Goal: Leave review/rating: Share an evaluation or opinion about a product, service, or content

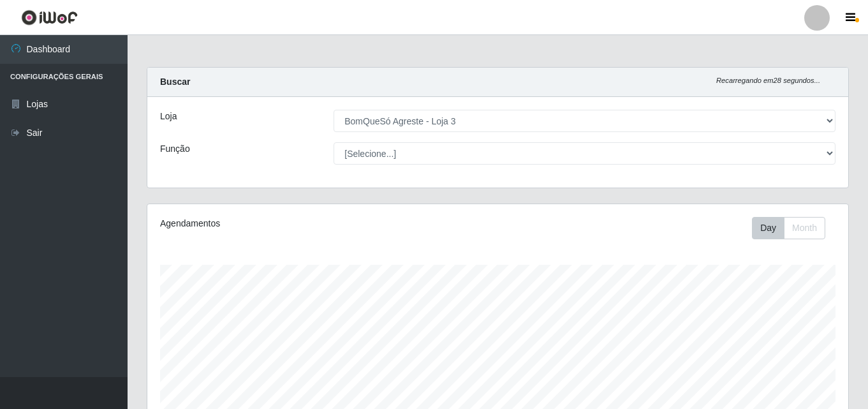
select select "215"
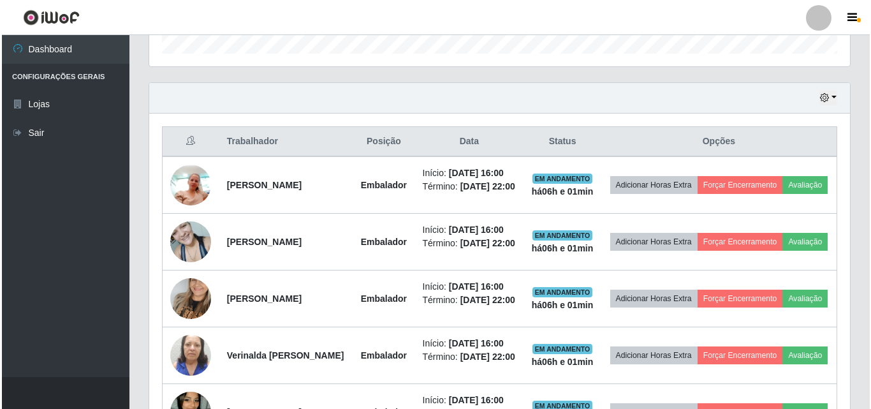
scroll to position [265, 701]
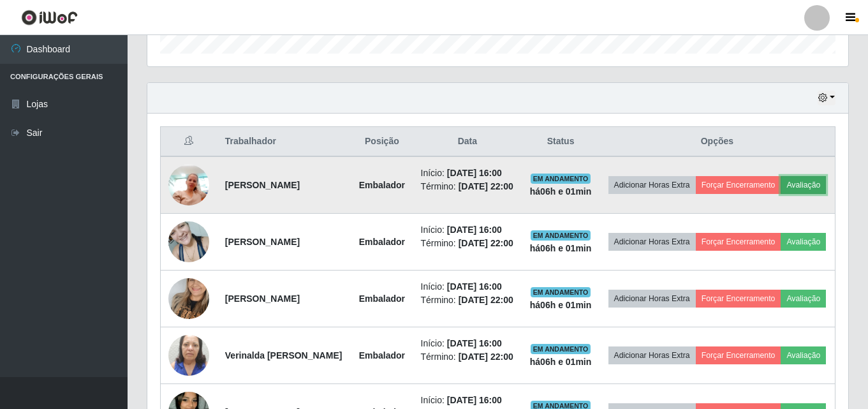
click at [803, 182] on button "Avaliação" at bounding box center [803, 185] width 45 height 18
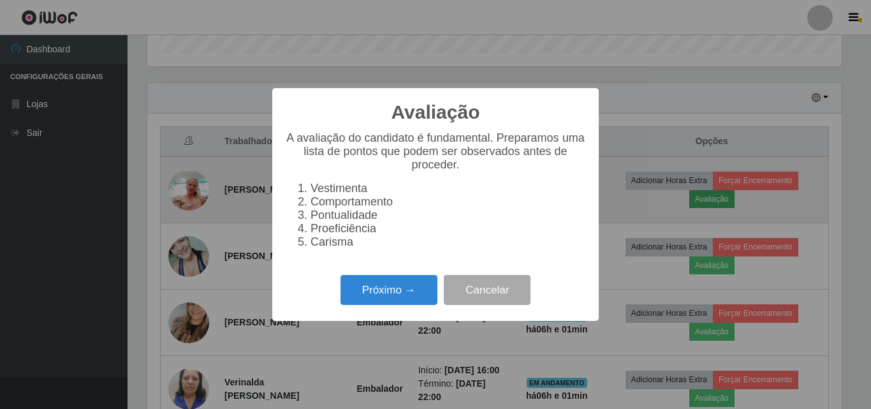
scroll to position [265, 695]
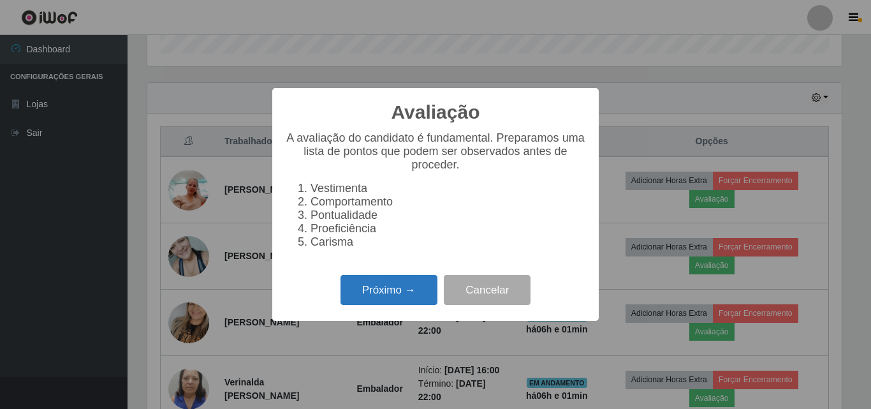
click at [397, 305] on button "Próximo →" at bounding box center [389, 290] width 97 height 30
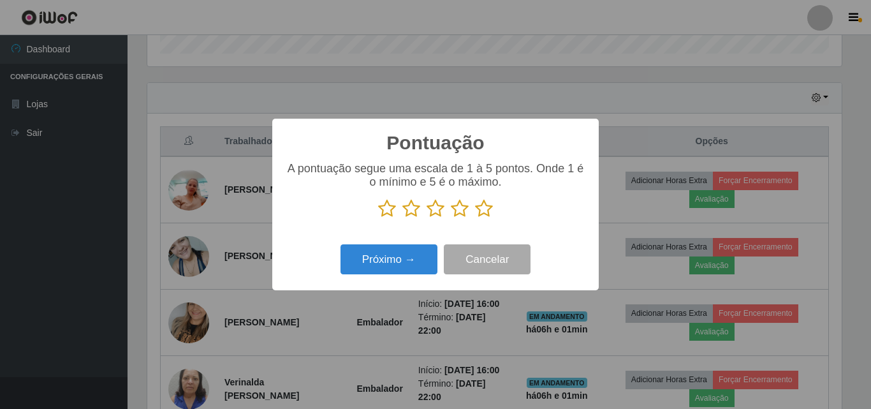
click at [484, 211] on icon at bounding box center [484, 208] width 18 height 19
click at [475, 218] on input "radio" at bounding box center [475, 218] width 0 height 0
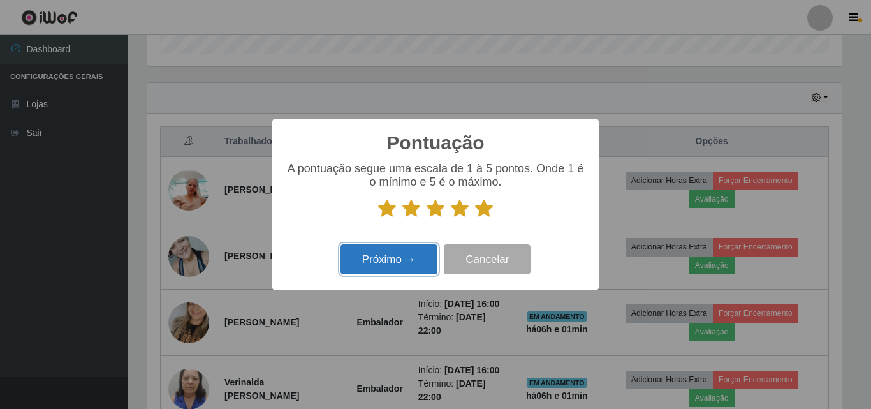
click at [423, 262] on button "Próximo →" at bounding box center [389, 259] width 97 height 30
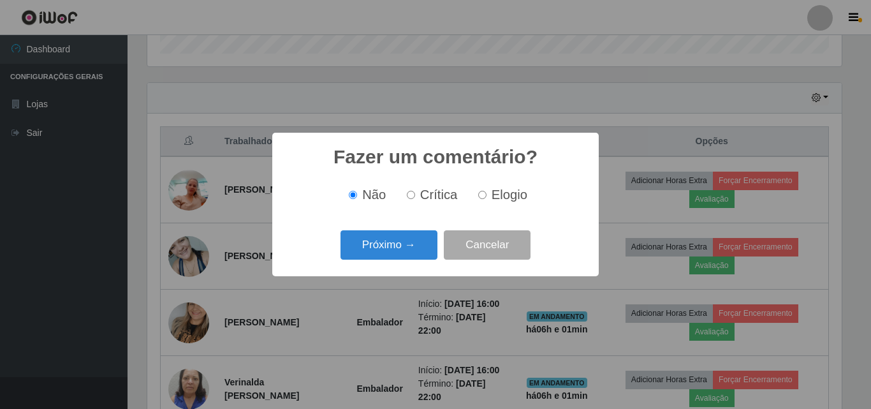
click at [490, 198] on label "Elogio" at bounding box center [500, 195] width 54 height 15
click at [487, 198] on input "Elogio" at bounding box center [482, 195] width 8 height 8
radio input "true"
click at [402, 242] on button "Próximo →" at bounding box center [389, 245] width 97 height 30
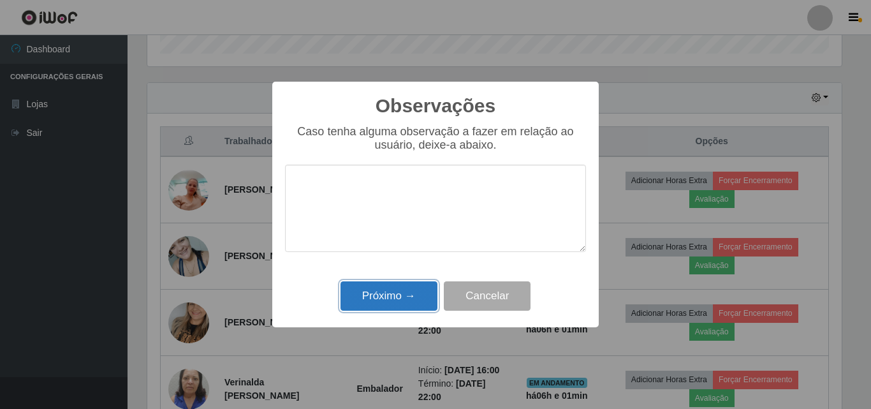
click at [386, 300] on button "Próximo →" at bounding box center [389, 296] width 97 height 30
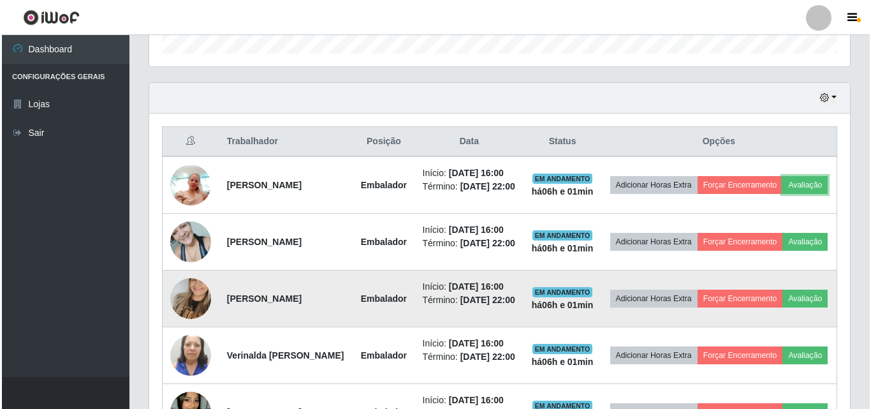
scroll to position [466, 0]
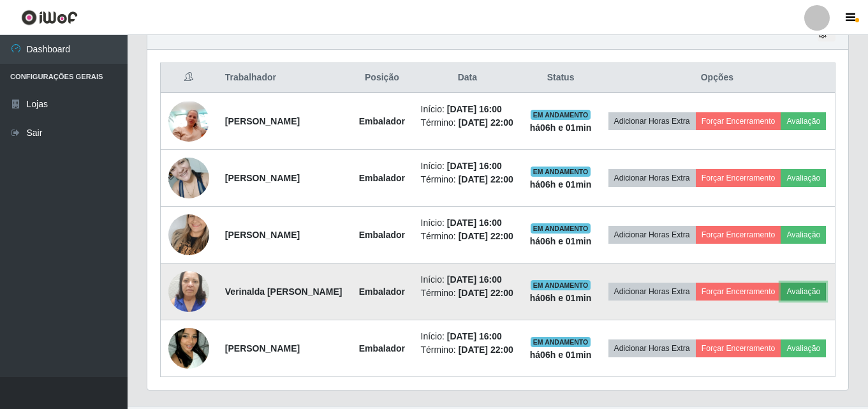
click at [803, 293] on button "Avaliação" at bounding box center [803, 292] width 45 height 18
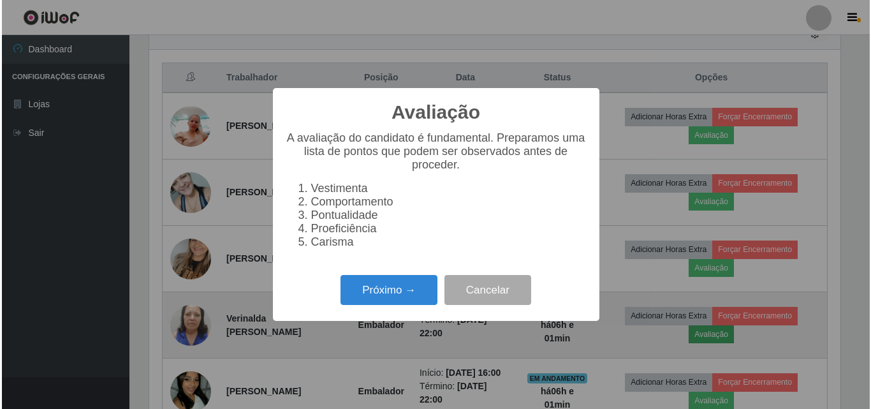
scroll to position [265, 695]
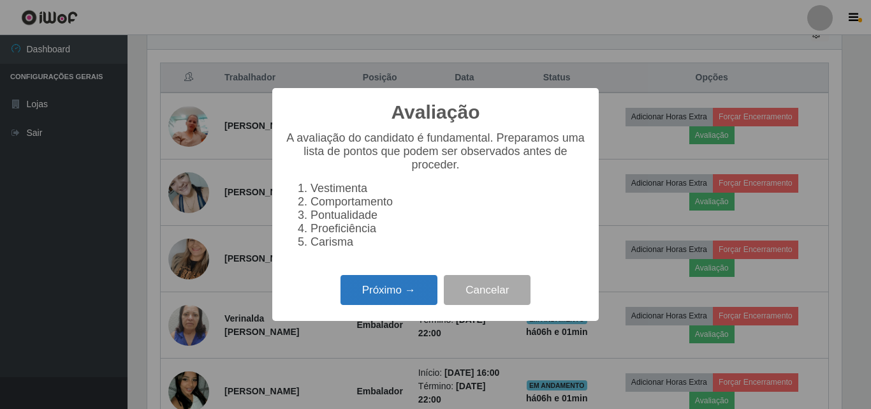
click at [411, 293] on button "Próximo →" at bounding box center [389, 290] width 97 height 30
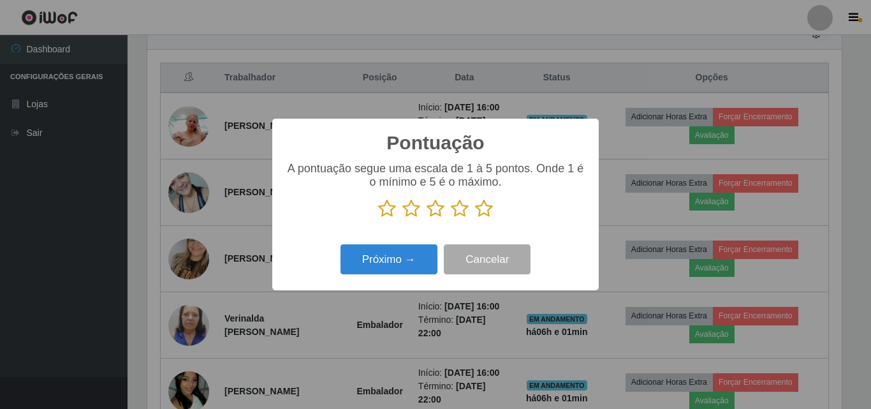
scroll to position [637658, 637228]
click at [484, 208] on icon at bounding box center [484, 208] width 18 height 19
click at [475, 218] on input "radio" at bounding box center [475, 218] width 0 height 0
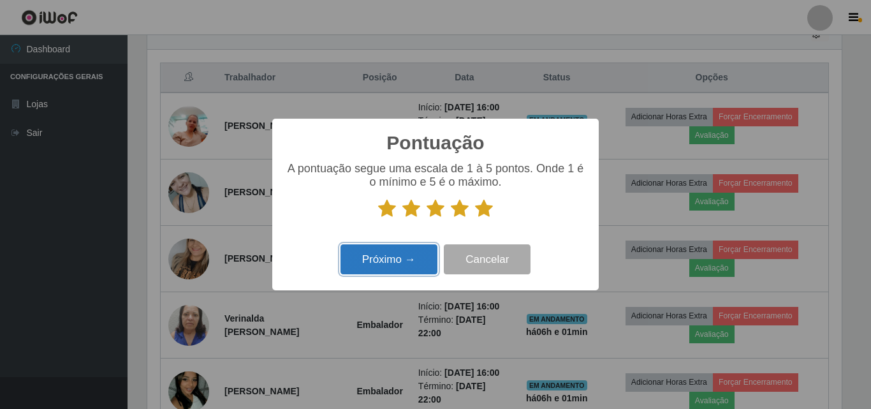
click at [410, 258] on button "Próximo →" at bounding box center [389, 259] width 97 height 30
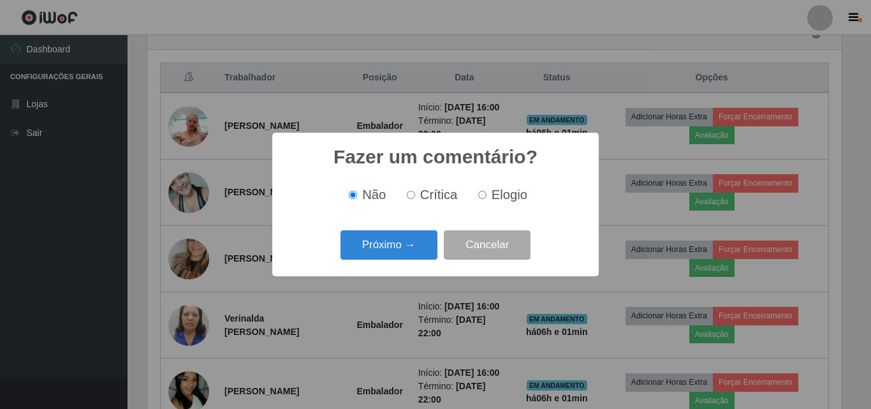
click at [514, 195] on span "Elogio" at bounding box center [510, 195] width 36 height 14
click at [487, 195] on input "Elogio" at bounding box center [482, 195] width 8 height 8
radio input "true"
click at [380, 240] on button "Próximo →" at bounding box center [389, 245] width 97 height 30
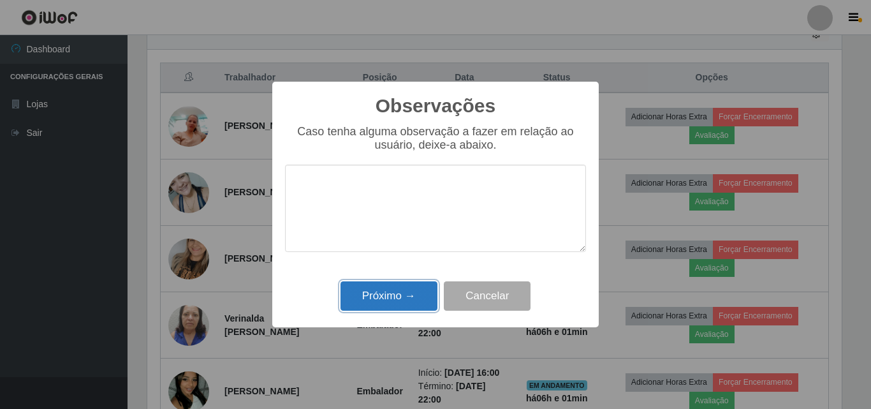
click at [383, 296] on button "Próximo →" at bounding box center [389, 296] width 97 height 30
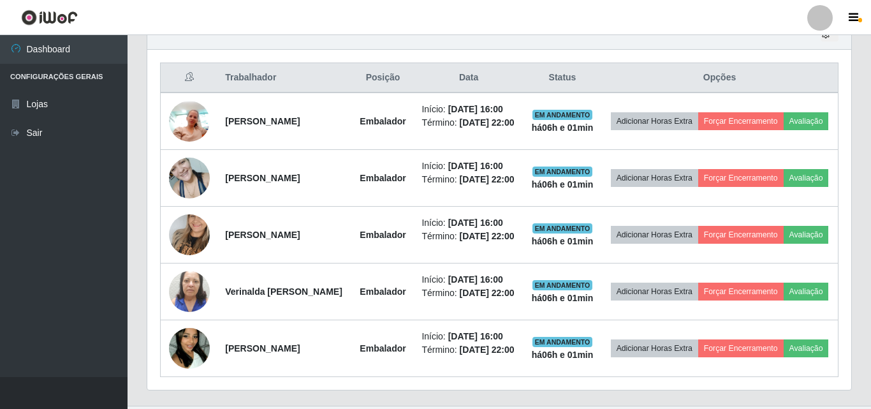
scroll to position [265, 701]
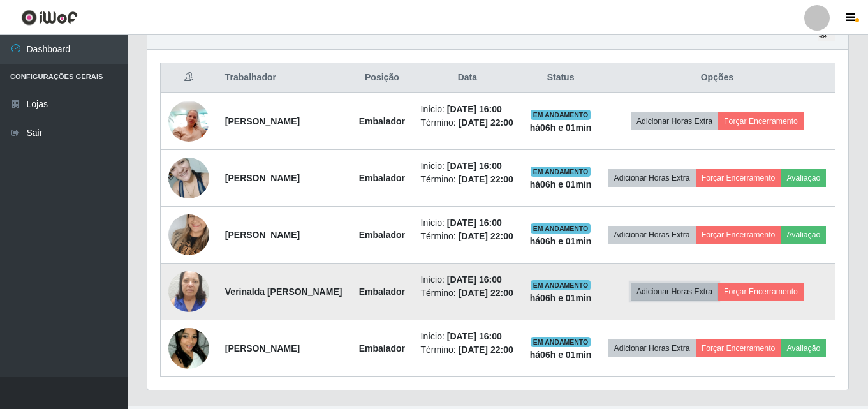
click at [716, 287] on button "Adicionar Horas Extra" at bounding box center [674, 292] width 87 height 18
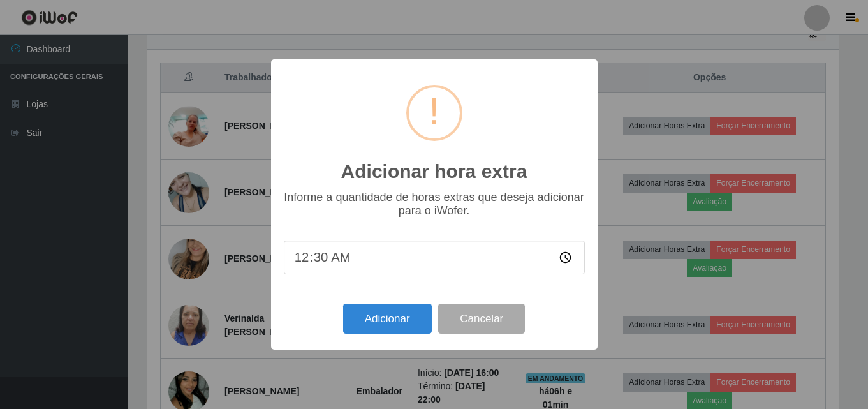
scroll to position [265, 695]
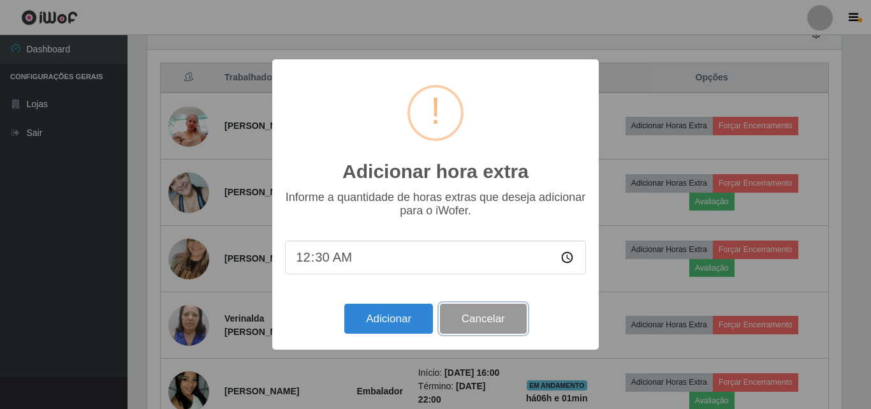
click at [512, 322] on button "Cancelar" at bounding box center [483, 319] width 87 height 30
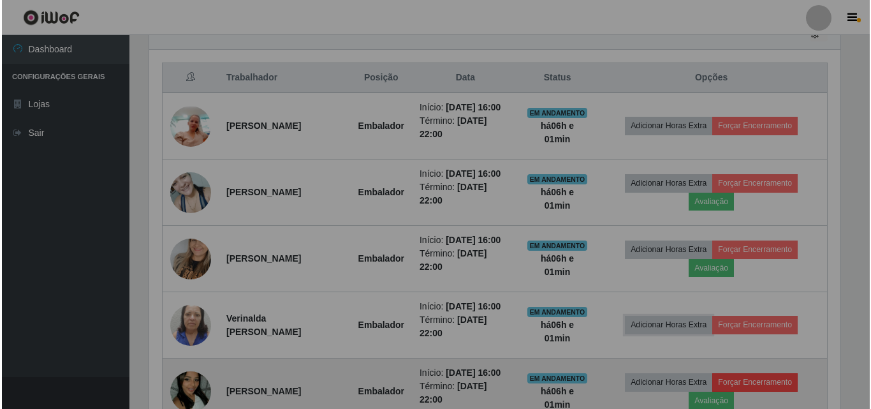
scroll to position [265, 701]
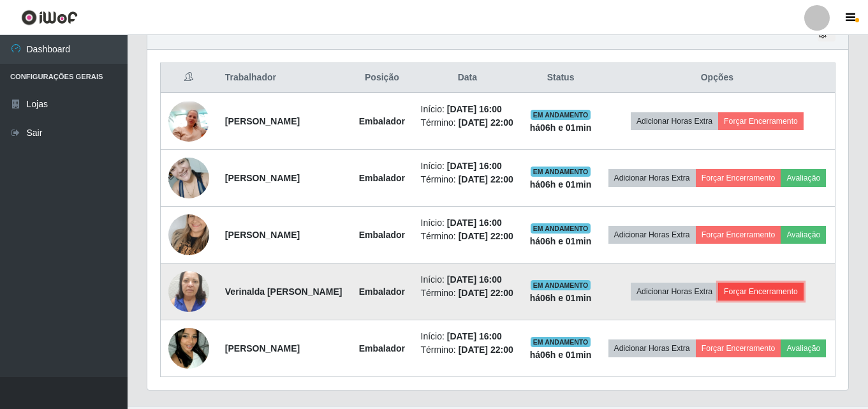
click at [775, 290] on button "Forçar Encerramento" at bounding box center [760, 292] width 85 height 18
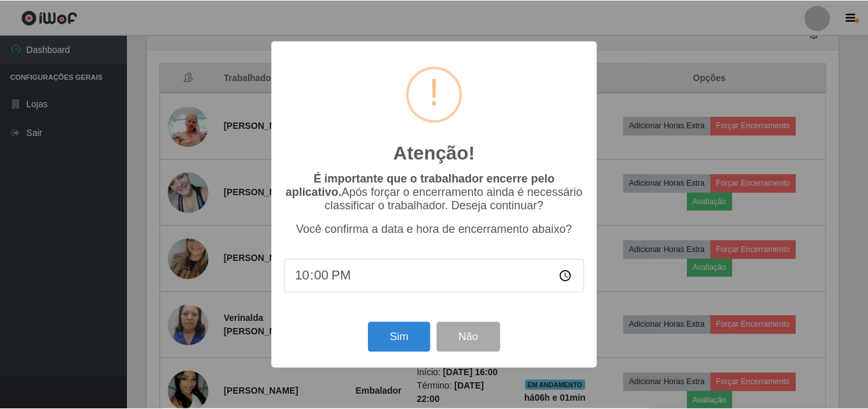
scroll to position [265, 695]
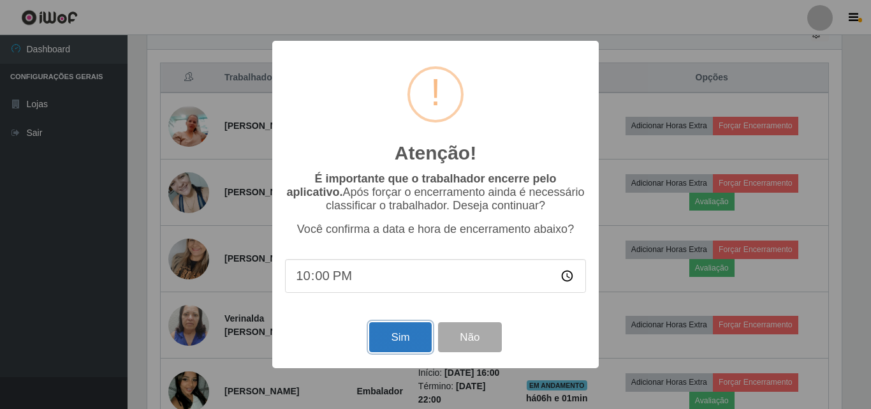
click at [412, 344] on button "Sim" at bounding box center [400, 337] width 62 height 30
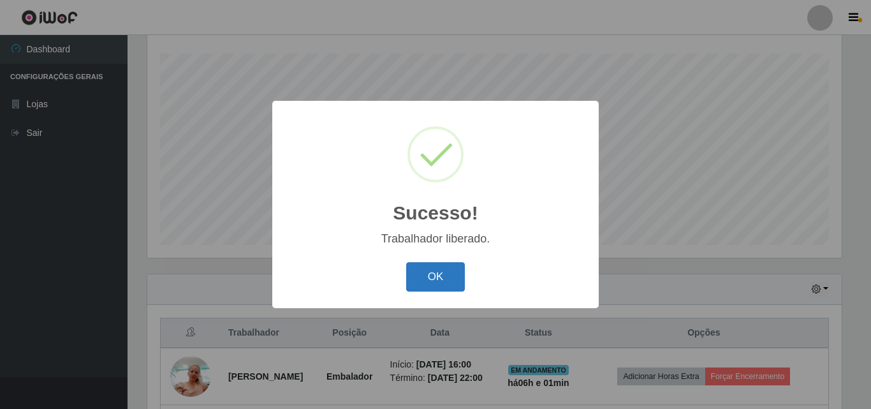
click at [439, 279] on button "OK" at bounding box center [435, 277] width 59 height 30
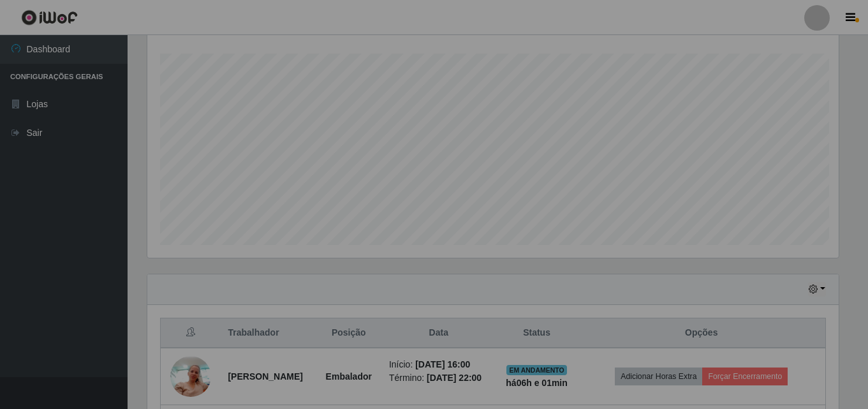
scroll to position [0, 0]
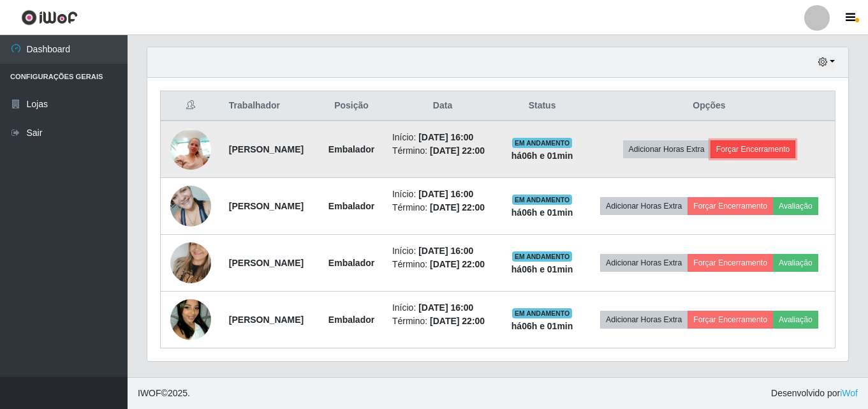
click at [736, 147] on button "Forçar Encerramento" at bounding box center [753, 149] width 85 height 18
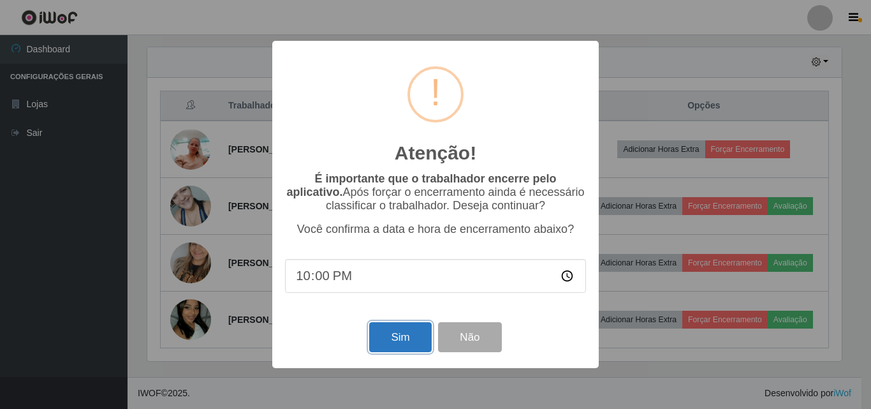
click at [402, 342] on button "Sim" at bounding box center [400, 337] width 62 height 30
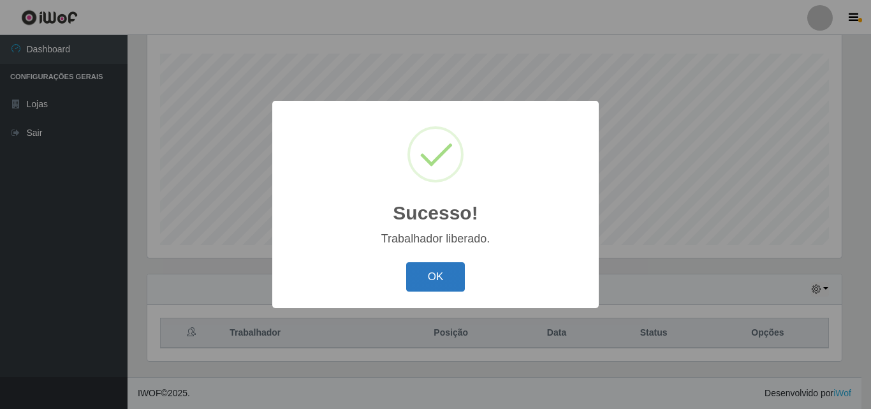
click at [436, 268] on button "OK" at bounding box center [435, 277] width 59 height 30
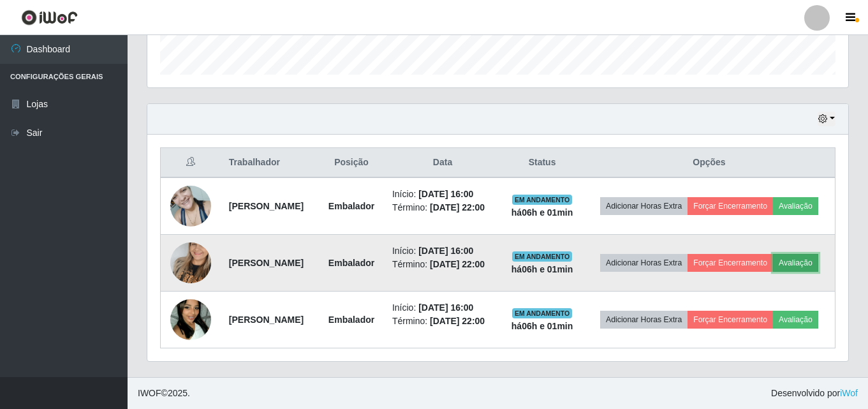
click at [800, 263] on button "Avaliação" at bounding box center [795, 263] width 45 height 18
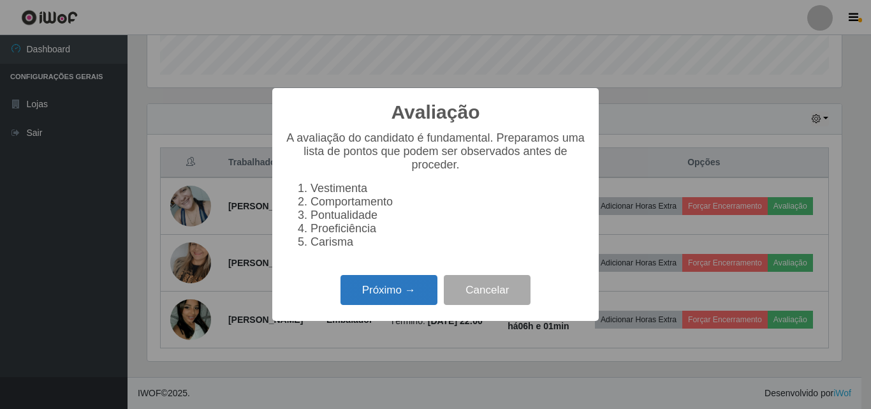
click at [414, 295] on button "Próximo →" at bounding box center [389, 290] width 97 height 30
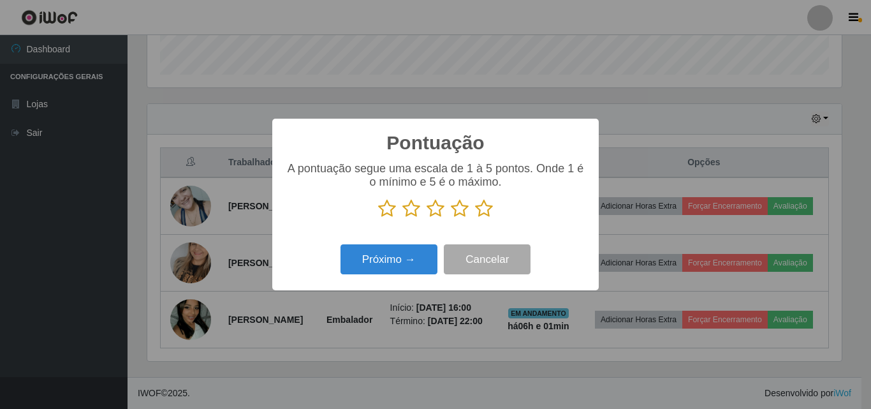
click at [491, 212] on icon at bounding box center [484, 208] width 18 height 19
click at [475, 218] on input "radio" at bounding box center [475, 218] width 0 height 0
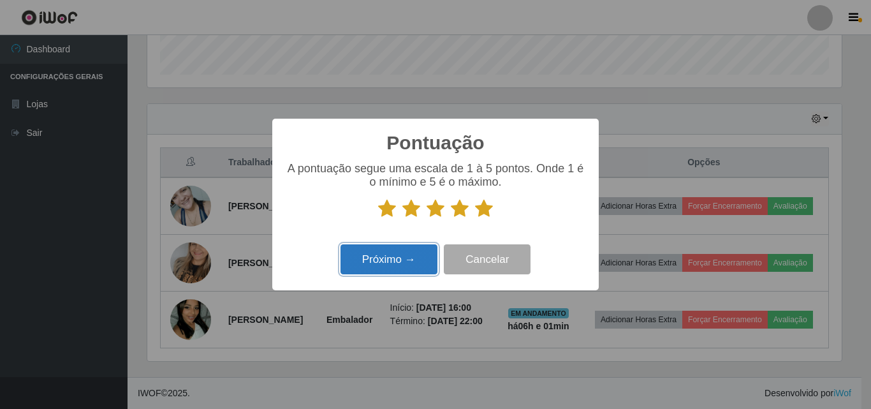
click at [418, 251] on button "Próximo →" at bounding box center [389, 259] width 97 height 30
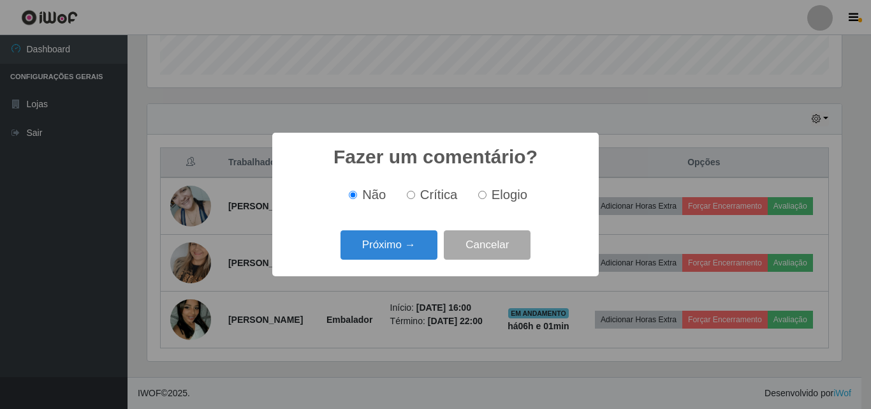
click at [498, 200] on span "Elogio" at bounding box center [510, 195] width 36 height 14
click at [487, 199] on input "Elogio" at bounding box center [482, 195] width 8 height 8
radio input "true"
click at [397, 251] on button "Próximo →" at bounding box center [389, 245] width 97 height 30
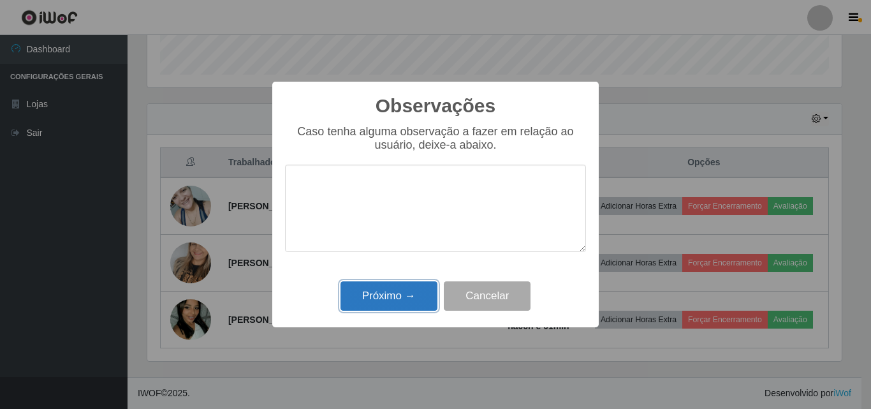
click at [404, 304] on button "Próximo →" at bounding box center [389, 296] width 97 height 30
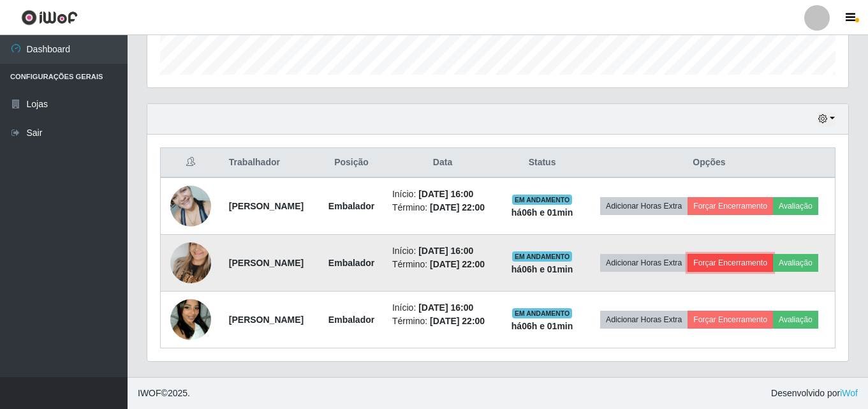
click at [724, 258] on button "Forçar Encerramento" at bounding box center [730, 263] width 85 height 18
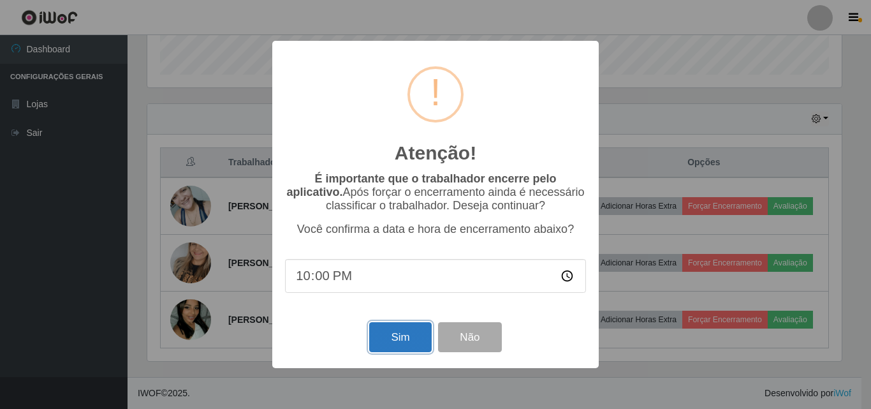
click at [376, 336] on button "Sim" at bounding box center [400, 337] width 62 height 30
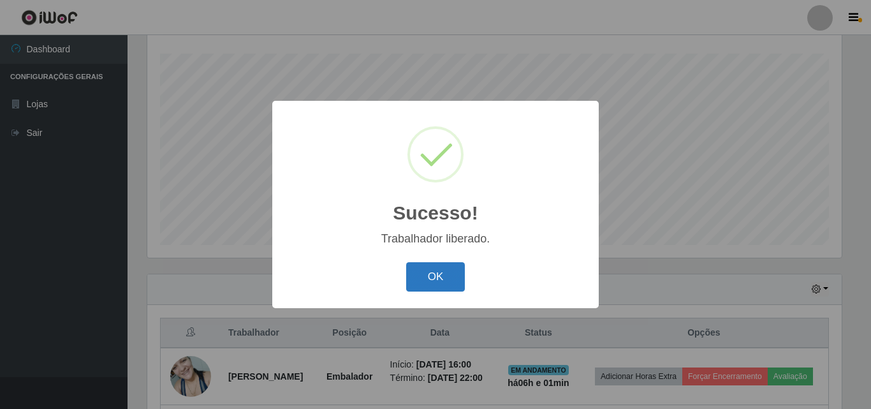
click at [433, 276] on button "OK" at bounding box center [435, 277] width 59 height 30
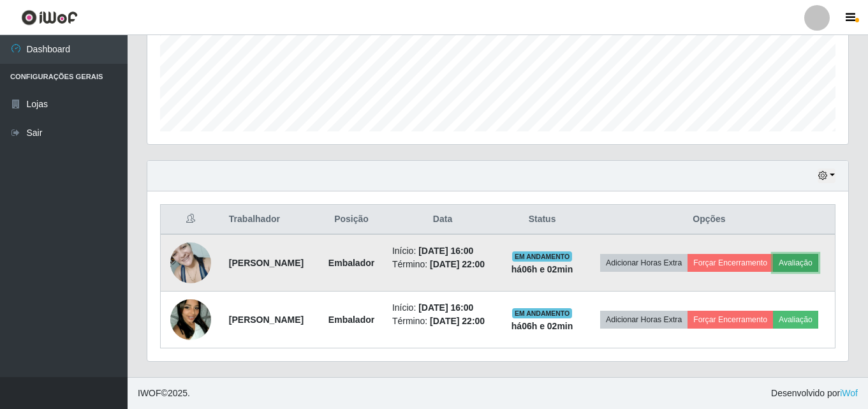
click at [802, 261] on button "Avaliação" at bounding box center [795, 263] width 45 height 18
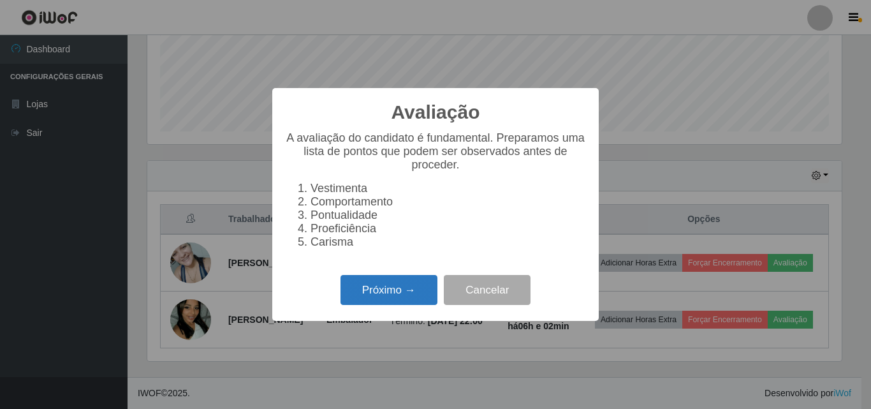
click at [423, 302] on button "Próximo →" at bounding box center [389, 290] width 97 height 30
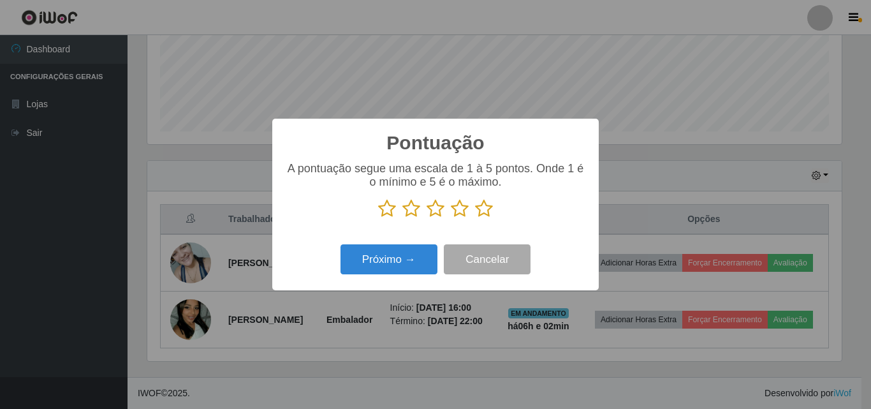
click at [484, 210] on icon at bounding box center [484, 208] width 18 height 19
click at [475, 218] on input "radio" at bounding box center [475, 218] width 0 height 0
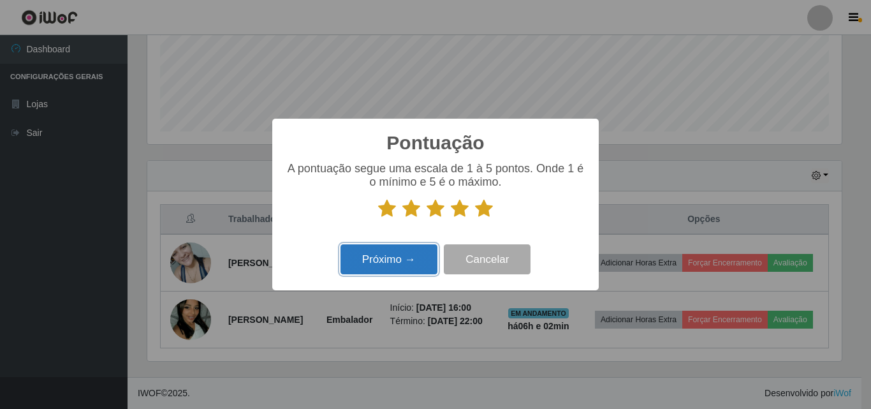
click at [407, 257] on button "Próximo →" at bounding box center [389, 259] width 97 height 30
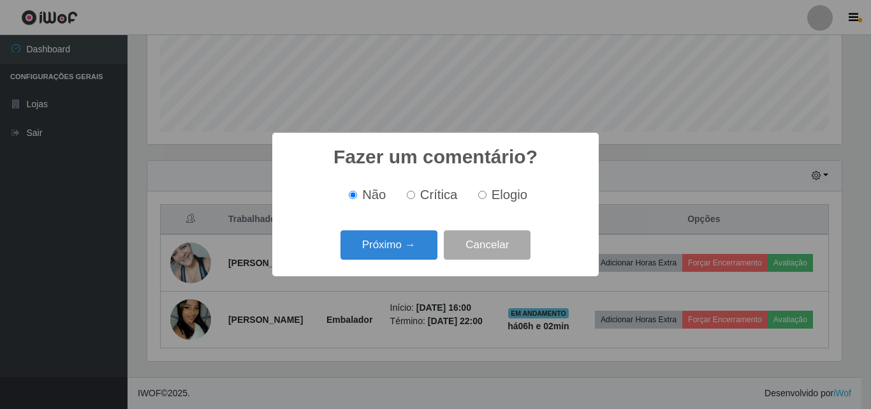
click at [488, 200] on label "Elogio" at bounding box center [500, 195] width 54 height 15
click at [487, 199] on input "Elogio" at bounding box center [482, 195] width 8 height 8
radio input "true"
click at [414, 257] on button "Próximo →" at bounding box center [389, 245] width 97 height 30
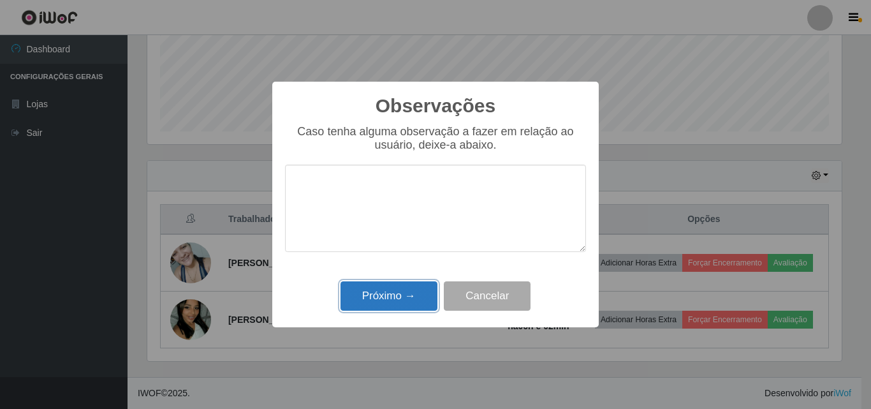
click at [408, 296] on button "Próximo →" at bounding box center [389, 296] width 97 height 30
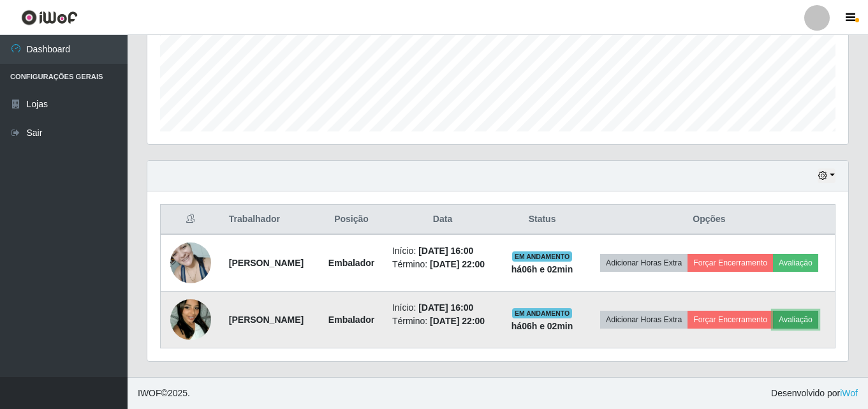
click at [799, 321] on button "Avaliação" at bounding box center [795, 320] width 45 height 18
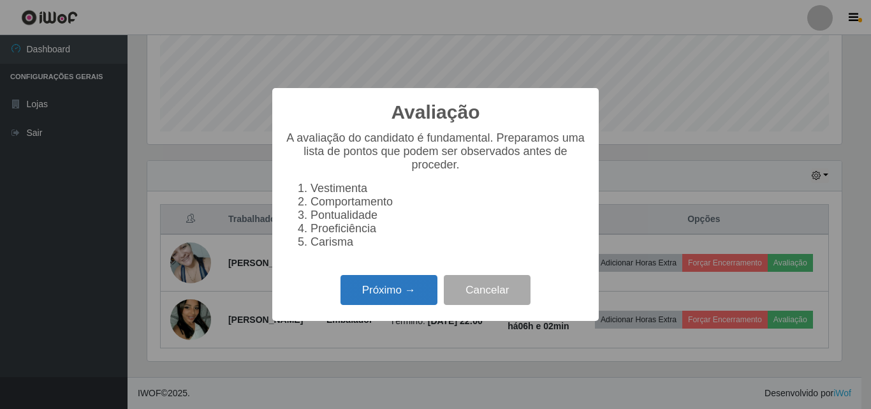
click at [397, 302] on button "Próximo →" at bounding box center [389, 290] width 97 height 30
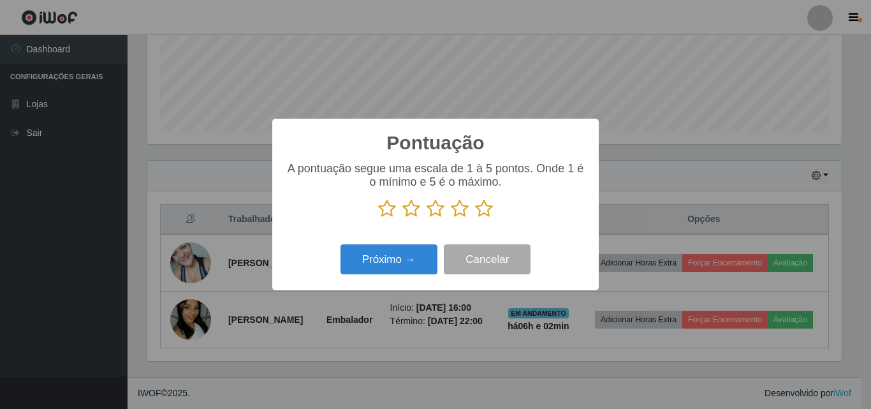
click at [487, 205] on icon at bounding box center [484, 208] width 18 height 19
click at [475, 218] on input "radio" at bounding box center [475, 218] width 0 height 0
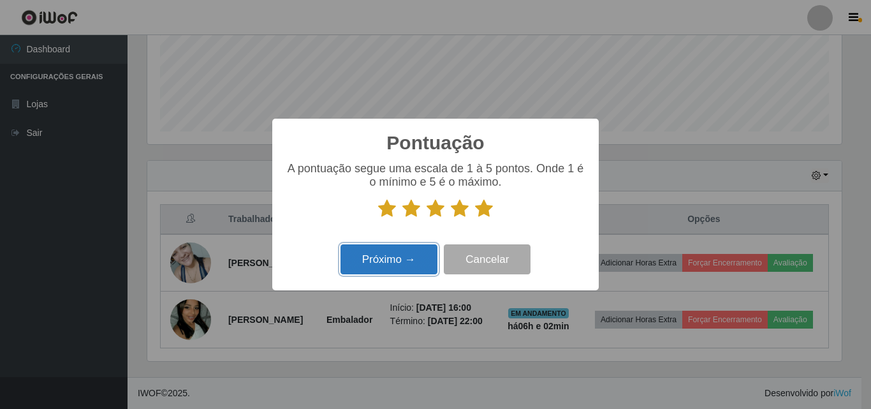
click at [412, 261] on button "Próximo →" at bounding box center [389, 259] width 97 height 30
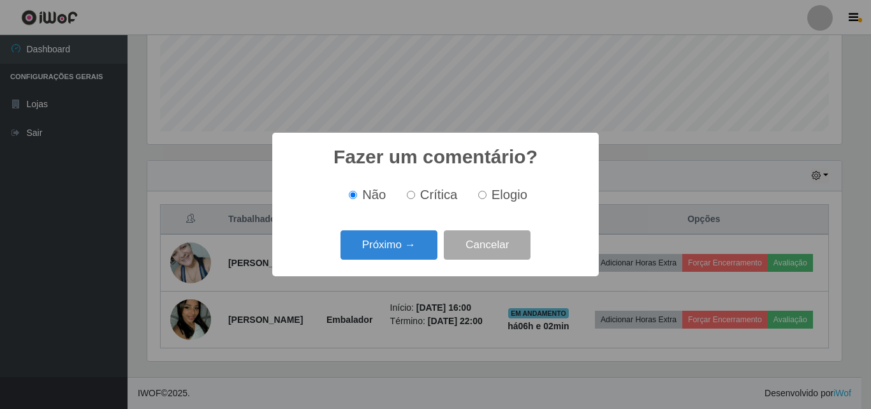
click at [483, 194] on input "Elogio" at bounding box center [482, 195] width 8 height 8
radio input "true"
click at [410, 242] on button "Próximo →" at bounding box center [389, 245] width 97 height 30
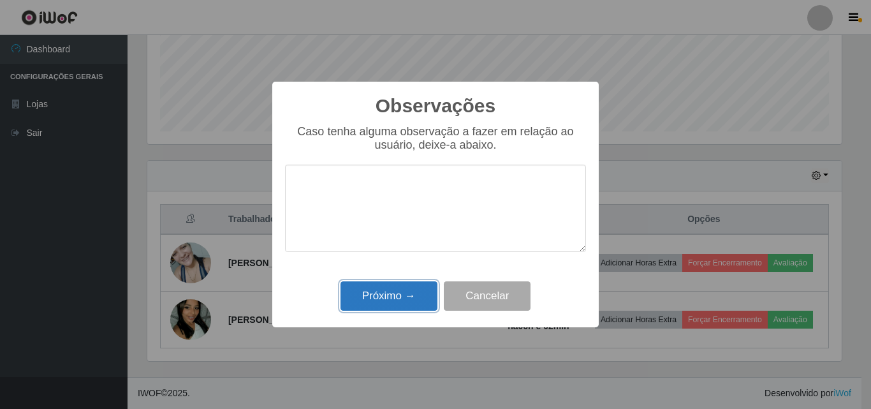
click at [391, 293] on button "Próximo →" at bounding box center [389, 296] width 97 height 30
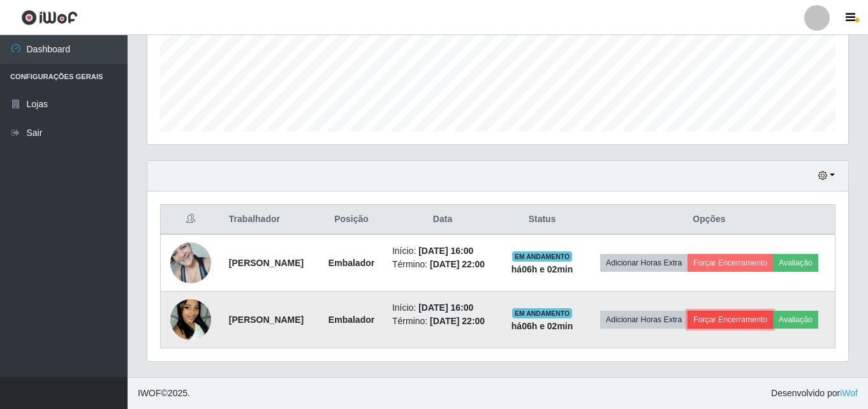
click at [729, 319] on button "Forçar Encerramento" at bounding box center [730, 320] width 85 height 18
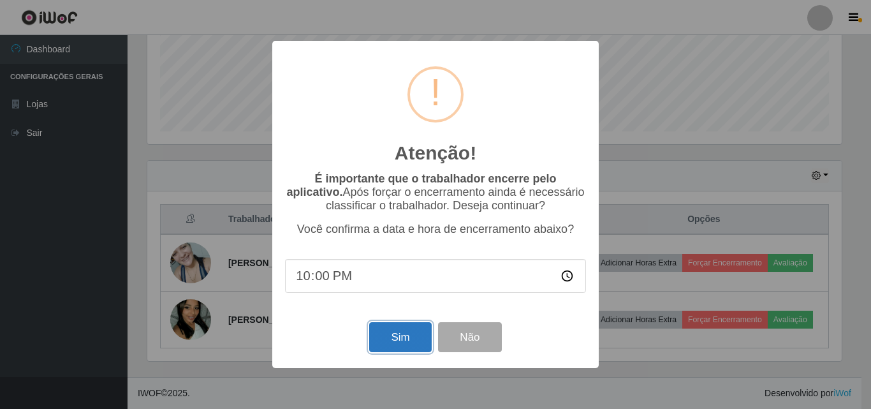
click at [381, 340] on button "Sim" at bounding box center [400, 337] width 62 height 30
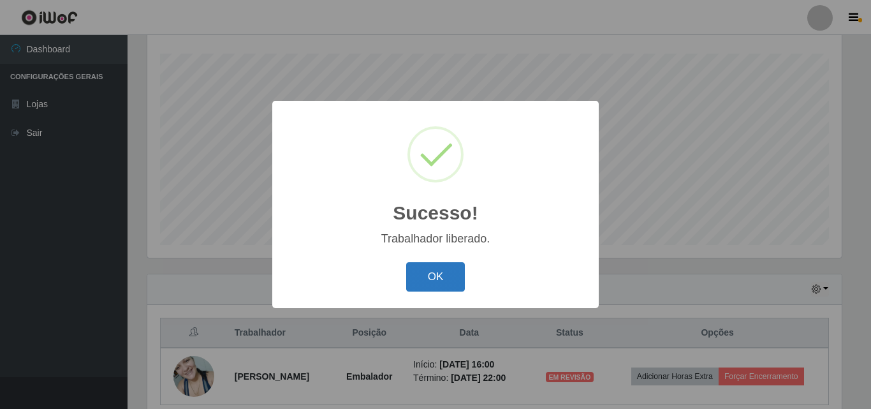
click at [459, 282] on button "OK" at bounding box center [435, 277] width 59 height 30
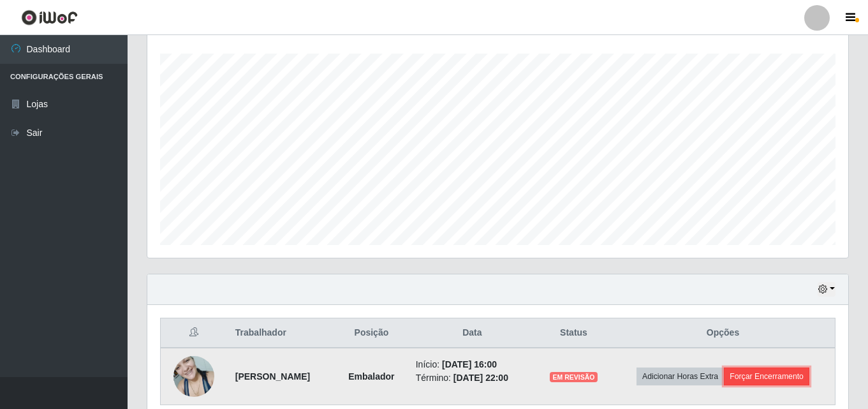
click at [755, 376] on button "Forçar Encerramento" at bounding box center [766, 376] width 85 height 18
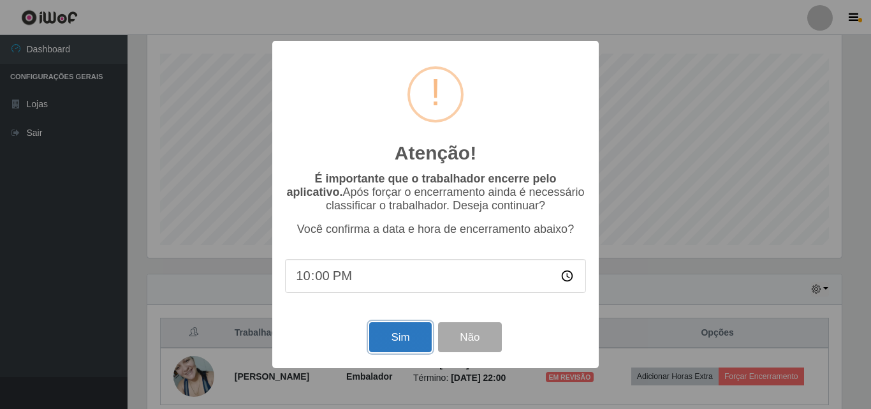
click at [388, 332] on button "Sim" at bounding box center [400, 337] width 62 height 30
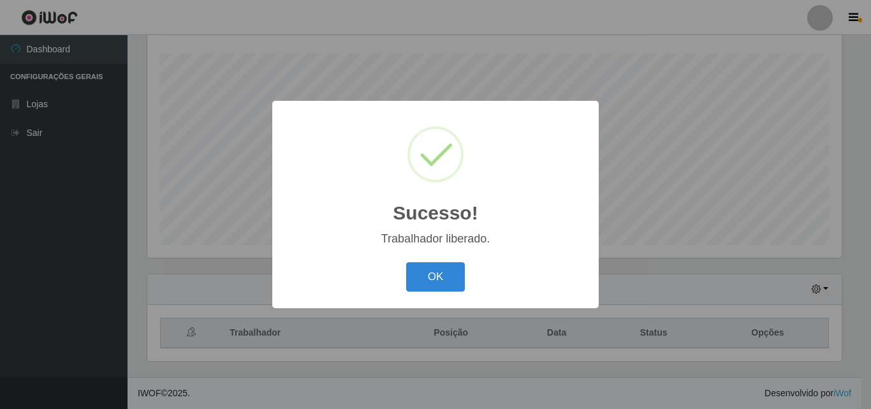
click at [447, 277] on button "OK" at bounding box center [435, 277] width 59 height 30
